Goal: Information Seeking & Learning: Learn about a topic

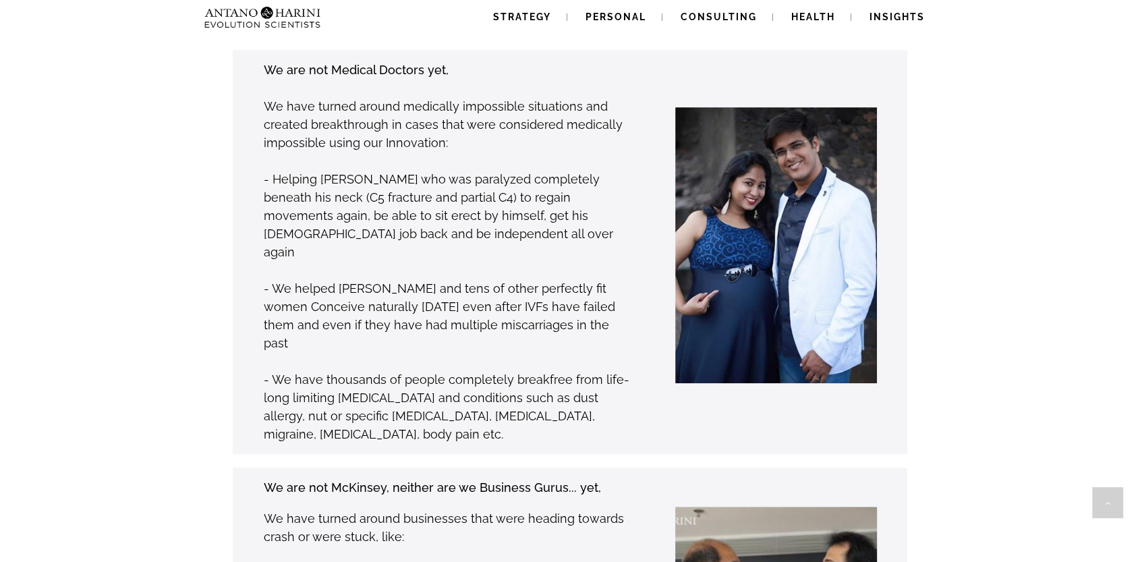
scroll to position [1068, 0]
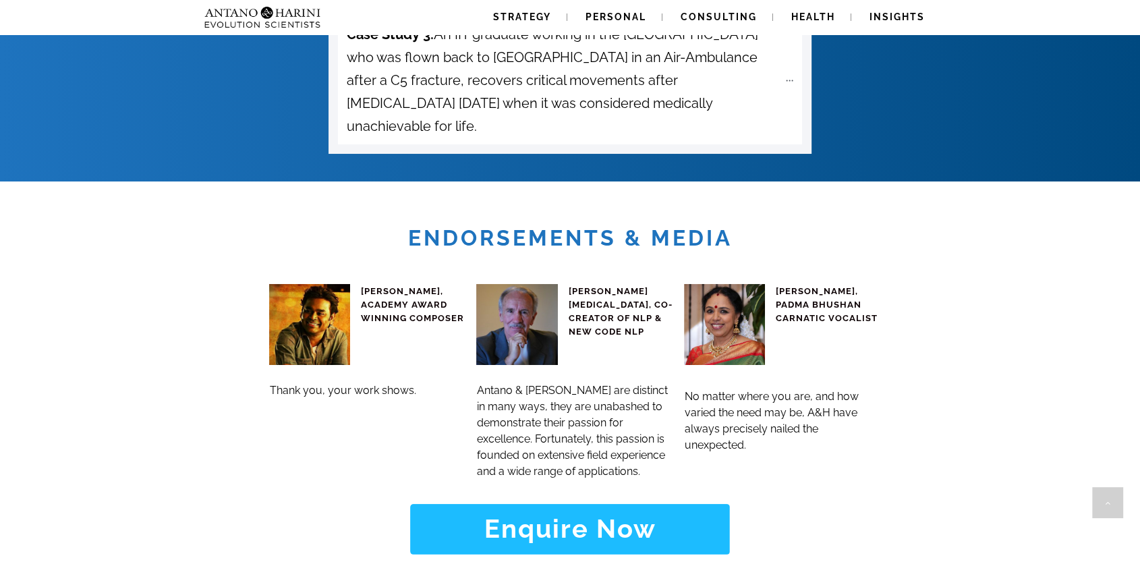
scroll to position [5722, 0]
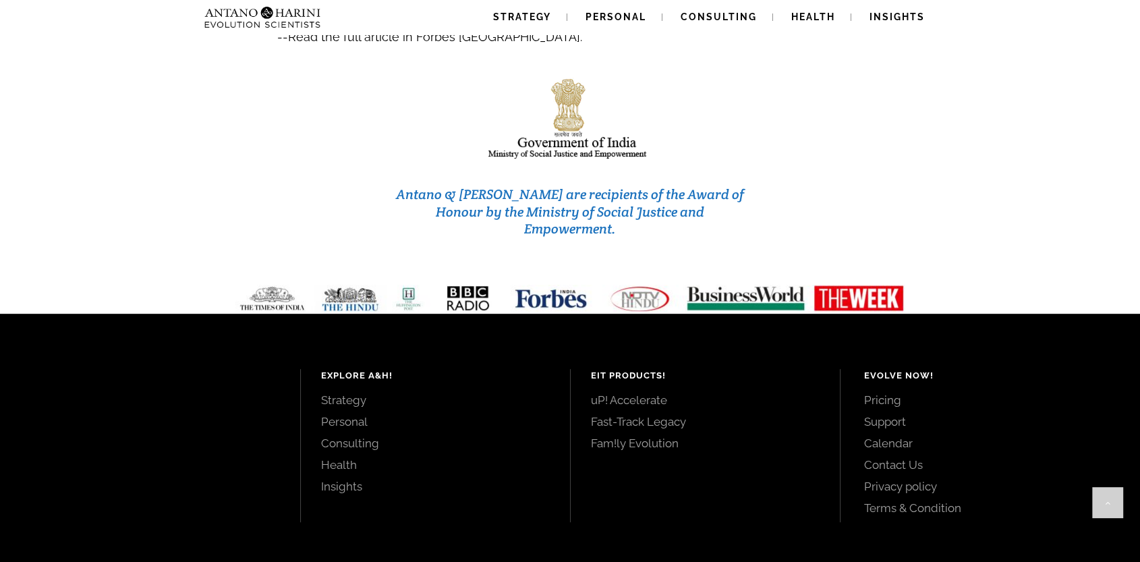
click at [348, 393] on link "Strategy" at bounding box center [435, 400] width 229 height 15
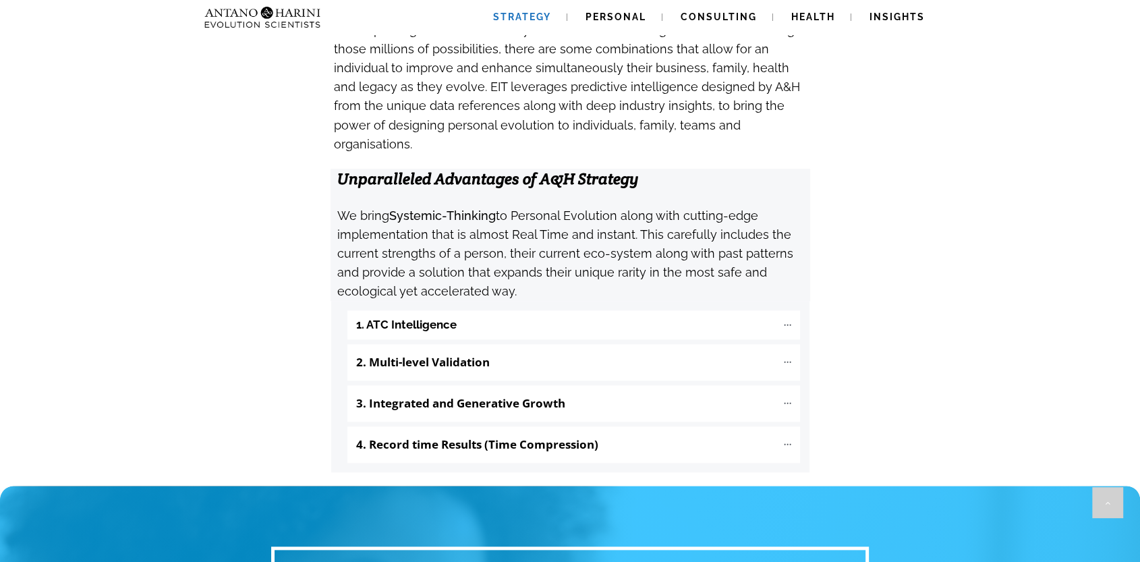
scroll to position [1335, 0]
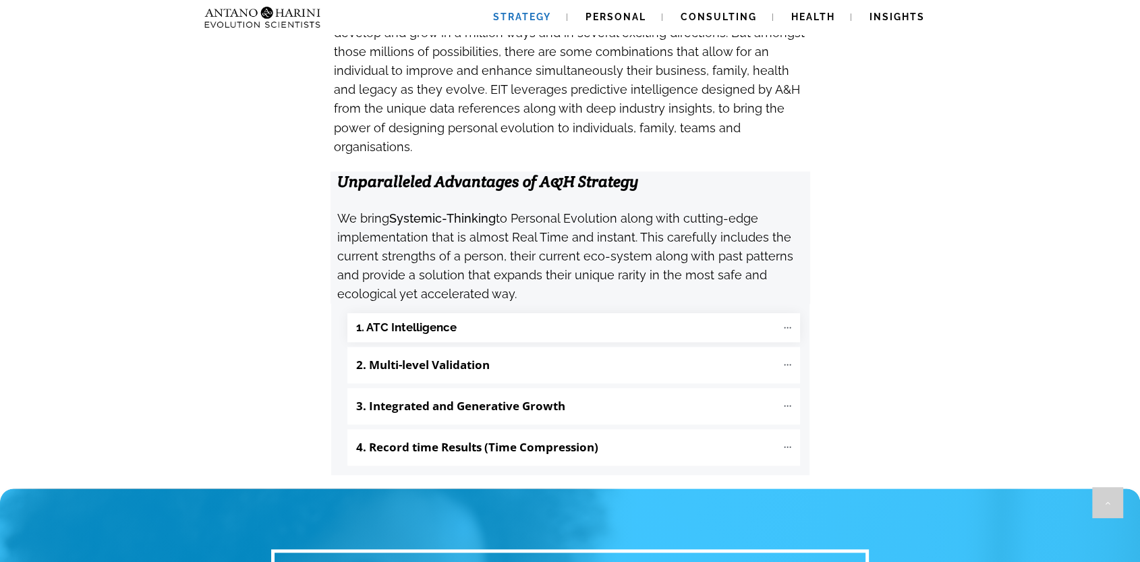
click at [422, 320] on b "1. ATC Intelligence" at bounding box center [406, 328] width 100 height 16
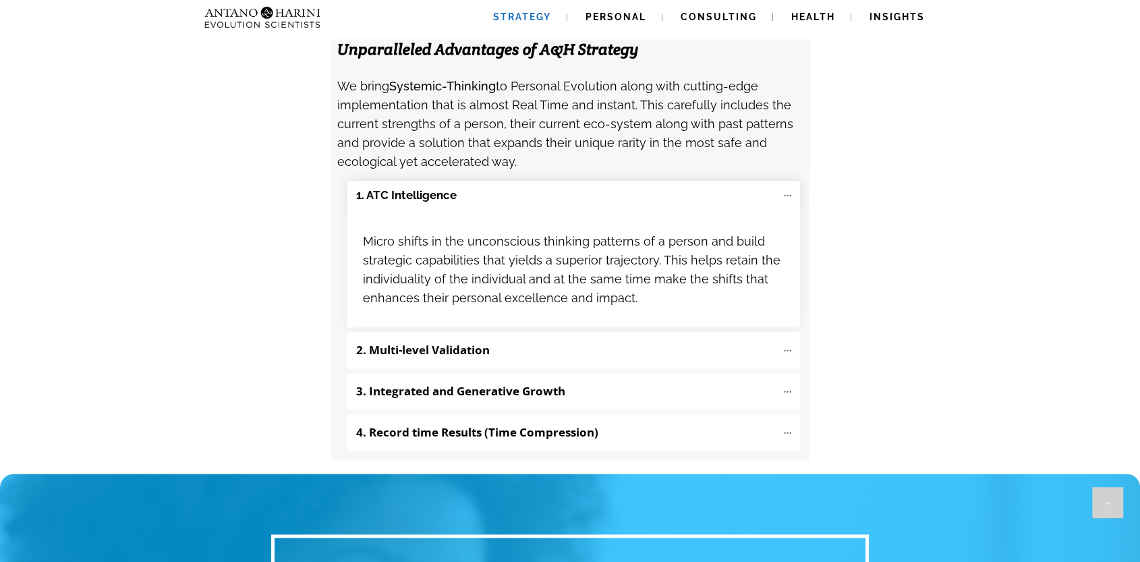
scroll to position [1480, 0]
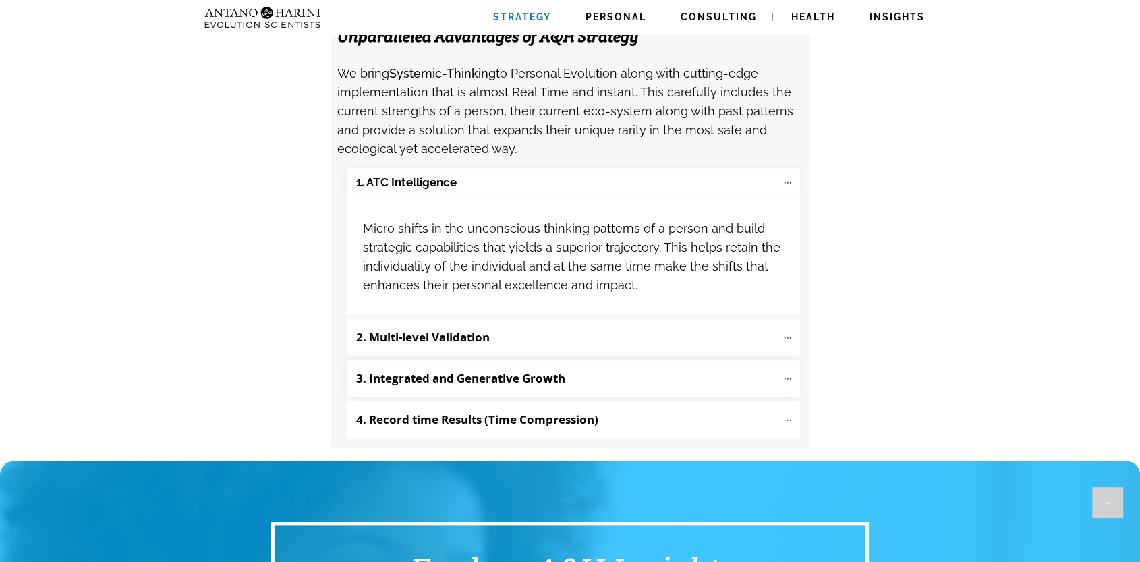
click at [465, 370] on b "3. Integrated and Generative Growth" at bounding box center [460, 378] width 209 height 16
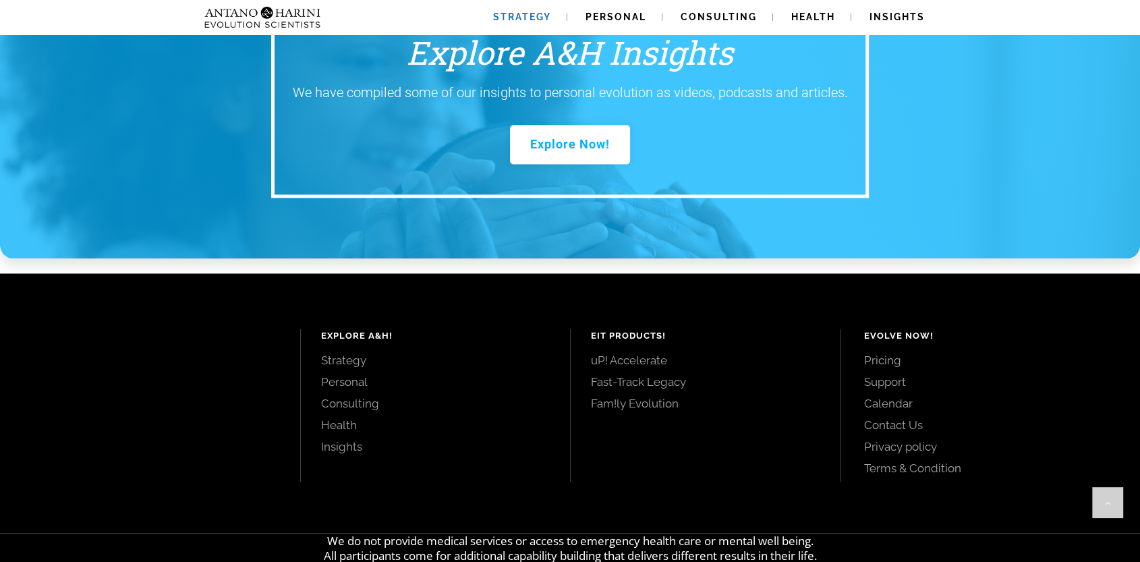
scroll to position [2217, 0]
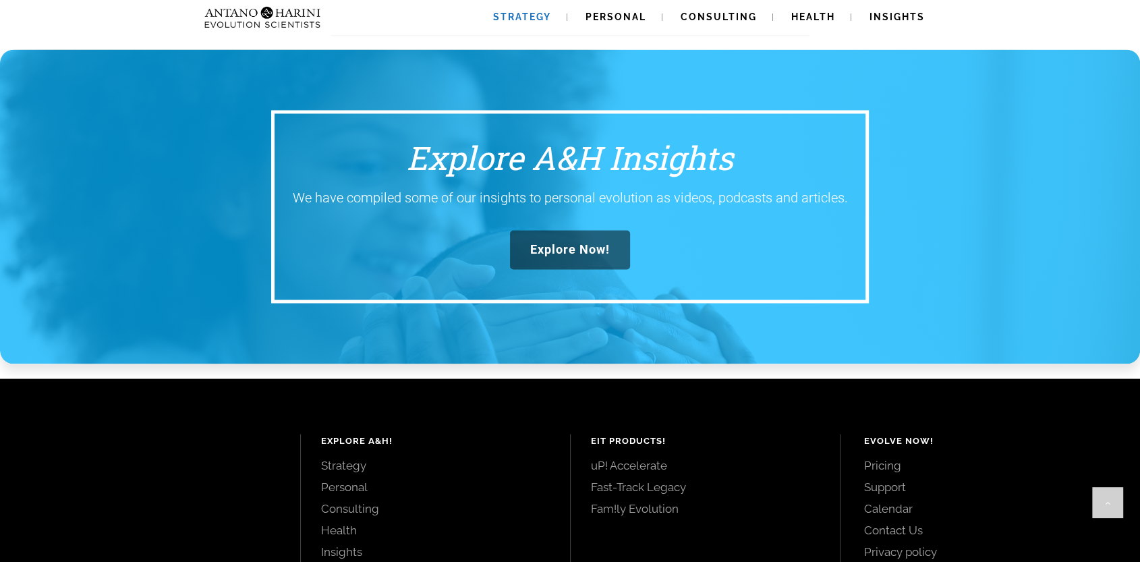
click at [544, 242] on span "Explore Now!" at bounding box center [570, 249] width 80 height 15
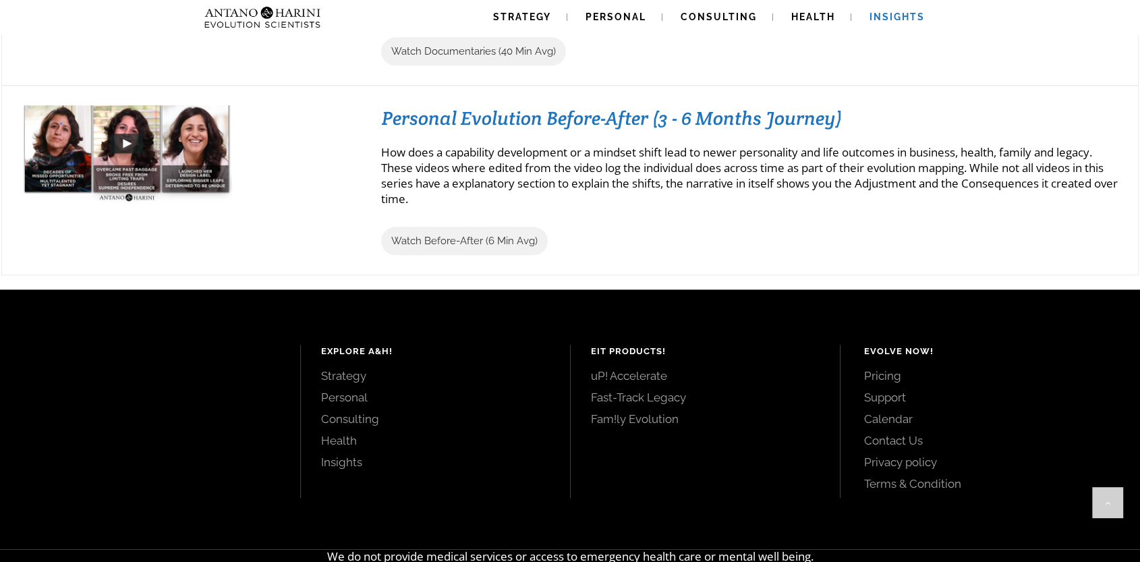
scroll to position [1612, 0]
